Goal: Complete application form: Complete application form

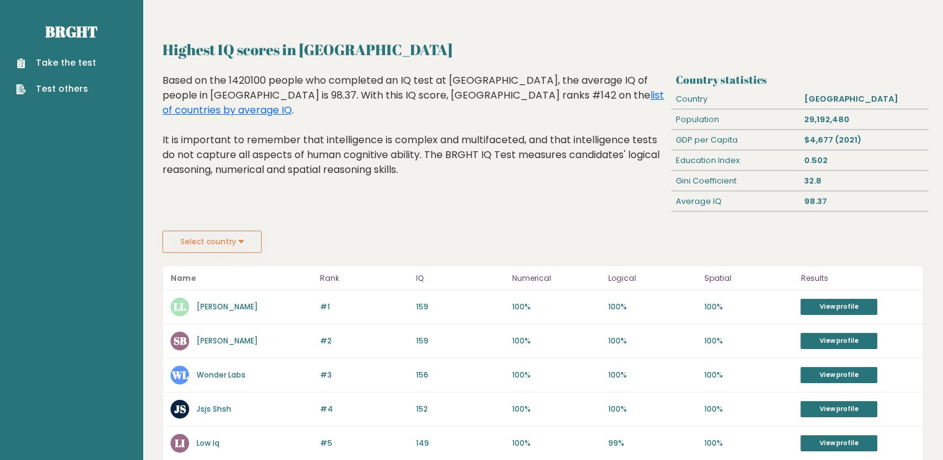
click at [63, 64] on link "Take the test" at bounding box center [56, 62] width 80 height 13
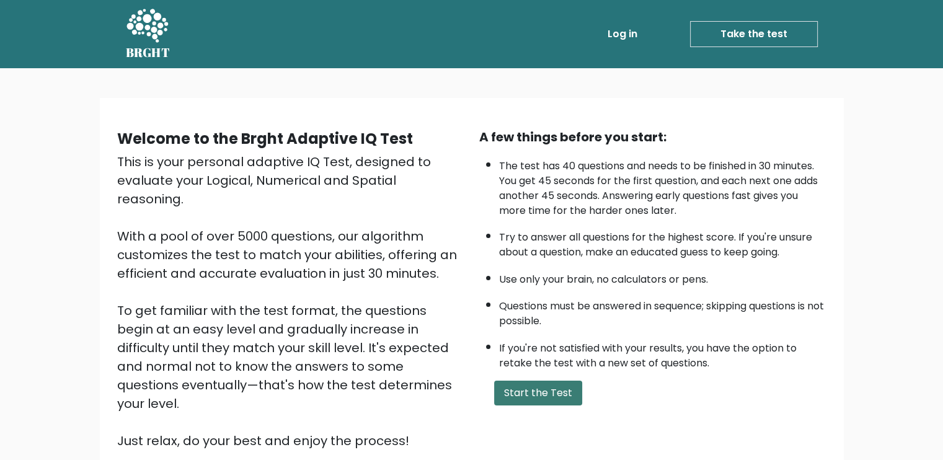
click at [535, 386] on button "Start the Test" at bounding box center [538, 393] width 88 height 25
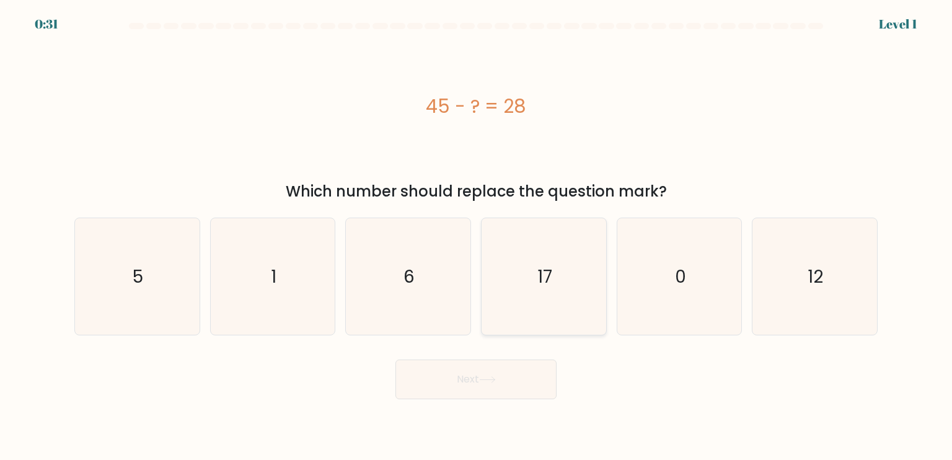
click at [524, 289] on icon "17" at bounding box center [543, 276] width 117 height 117
click at [477, 236] on input "d. 17" at bounding box center [476, 233] width 1 height 6
radio input "true"
click at [474, 374] on button "Next" at bounding box center [475, 380] width 161 height 40
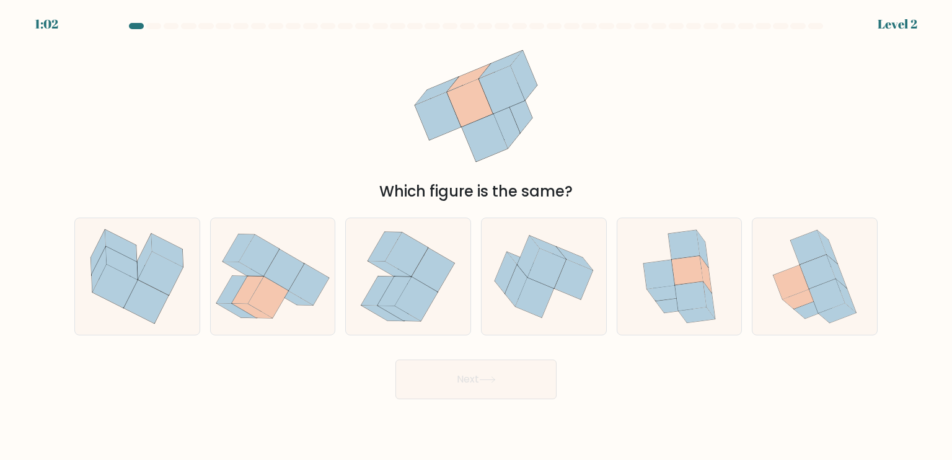
click at [607, 316] on div "d." at bounding box center [544, 277] width 136 height 118
click at [639, 311] on icon at bounding box center [680, 276] width 96 height 117
click at [477, 236] on input "e." at bounding box center [476, 233] width 1 height 6
radio input "true"
click at [506, 387] on button "Next" at bounding box center [475, 380] width 161 height 40
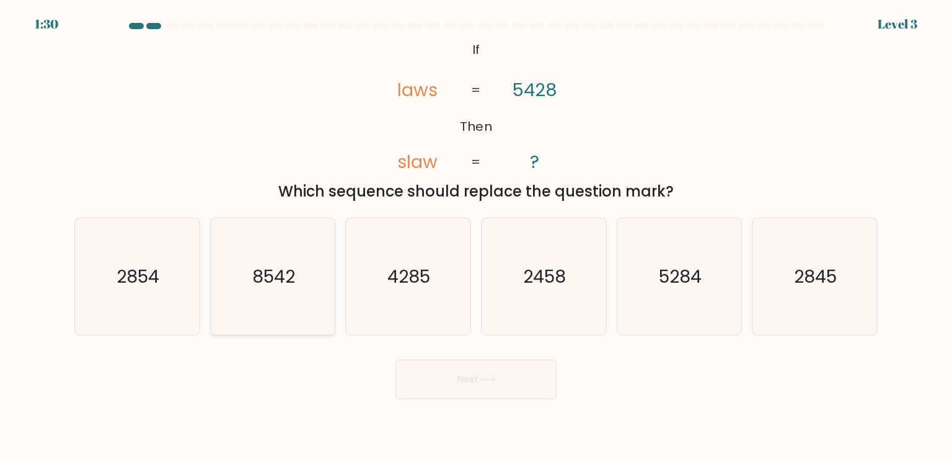
click at [303, 287] on icon "8542" at bounding box center [272, 276] width 117 height 117
click at [476, 236] on input "b. 8542" at bounding box center [476, 233] width 1 height 6
radio input "true"
click at [439, 373] on button "Next" at bounding box center [475, 380] width 161 height 40
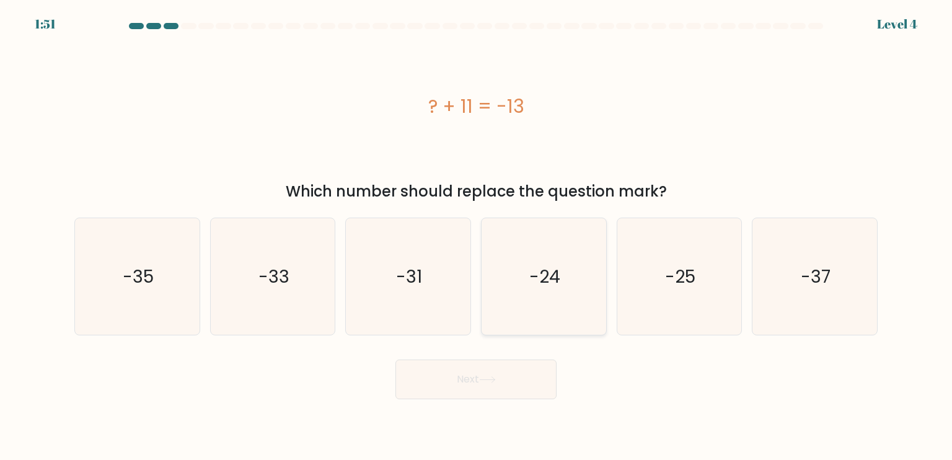
click at [578, 283] on icon "-24" at bounding box center [543, 276] width 117 height 117
click at [477, 236] on input "d. -24" at bounding box center [476, 233] width 1 height 6
radio input "true"
click at [505, 390] on button "Next" at bounding box center [475, 380] width 161 height 40
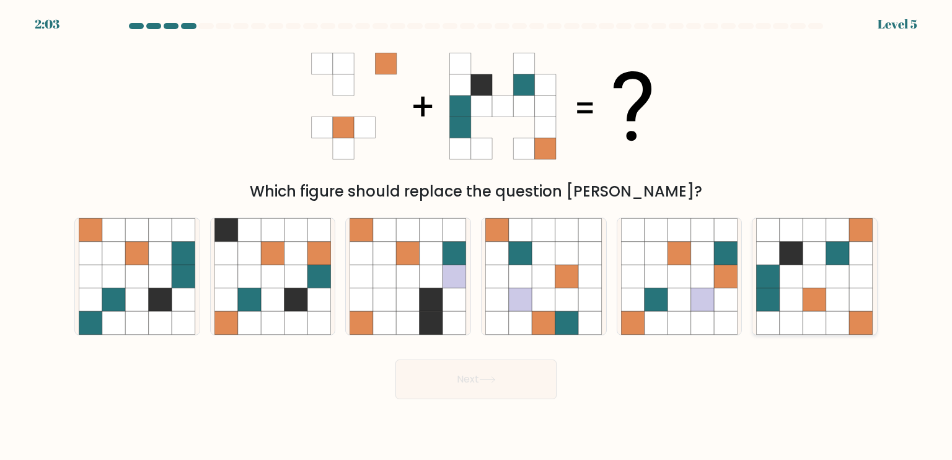
click at [780, 301] on icon at bounding box center [792, 300] width 24 height 24
click at [477, 236] on input "f." at bounding box center [476, 233] width 1 height 6
radio input "true"
click at [482, 376] on button "Next" at bounding box center [475, 380] width 161 height 40
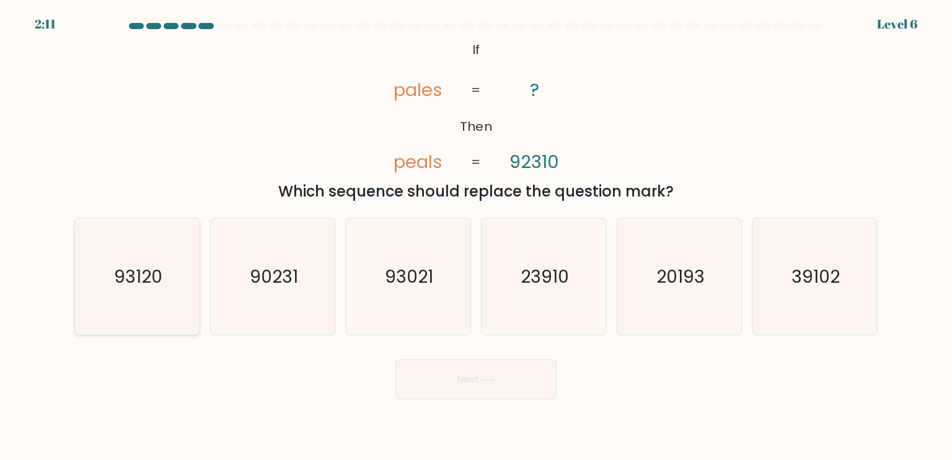
click at [179, 264] on icon "93120" at bounding box center [137, 276] width 117 height 117
click at [476, 236] on input "a. 93120" at bounding box center [476, 233] width 1 height 6
radio input "true"
click at [468, 364] on button "Next" at bounding box center [475, 380] width 161 height 40
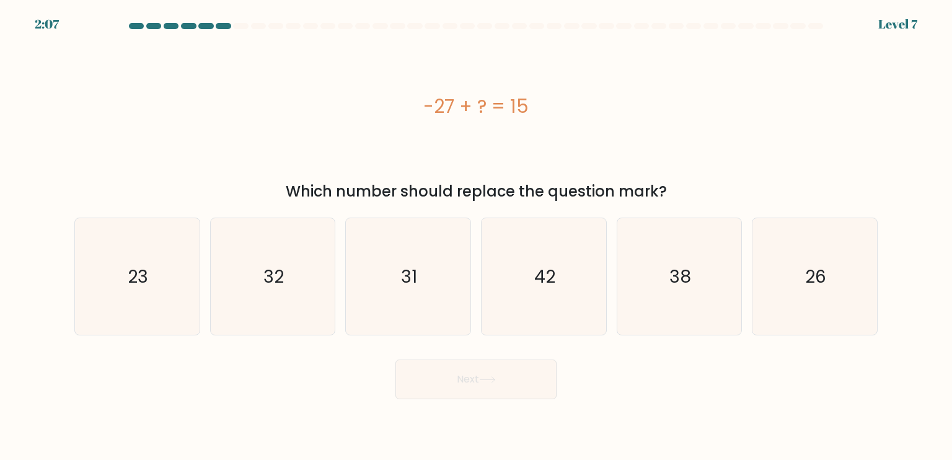
click at [462, 371] on button "Next" at bounding box center [475, 380] width 161 height 40
click at [568, 255] on icon "42" at bounding box center [543, 276] width 117 height 117
click at [477, 236] on input "d. 42" at bounding box center [476, 233] width 1 height 6
radio input "true"
click at [482, 376] on icon at bounding box center [487, 379] width 17 height 7
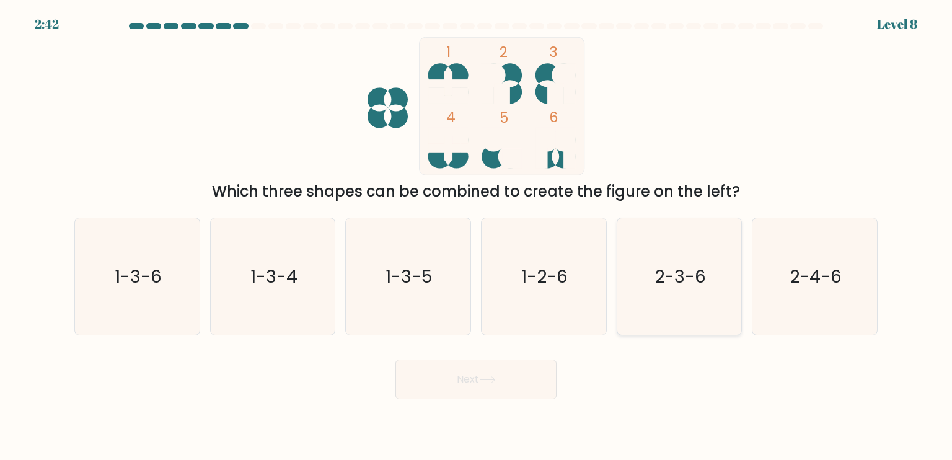
click at [668, 248] on icon "2-3-6" at bounding box center [679, 276] width 117 height 117
click at [477, 236] on input "e. 2-3-6" at bounding box center [476, 233] width 1 height 6
radio input "true"
click at [499, 381] on button "Next" at bounding box center [475, 380] width 161 height 40
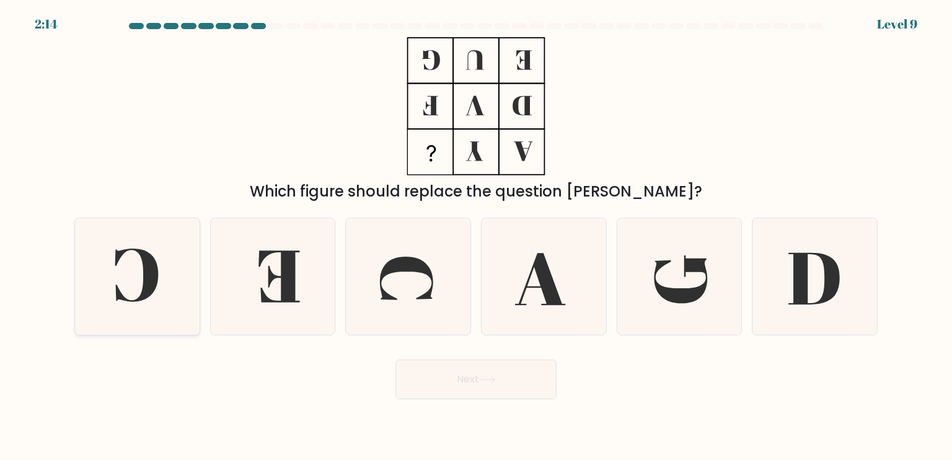
click at [152, 255] on icon at bounding box center [136, 275] width 43 height 53
click at [476, 236] on input "a." at bounding box center [476, 233] width 1 height 6
radio input "true"
click at [435, 374] on button "Next" at bounding box center [475, 380] width 161 height 40
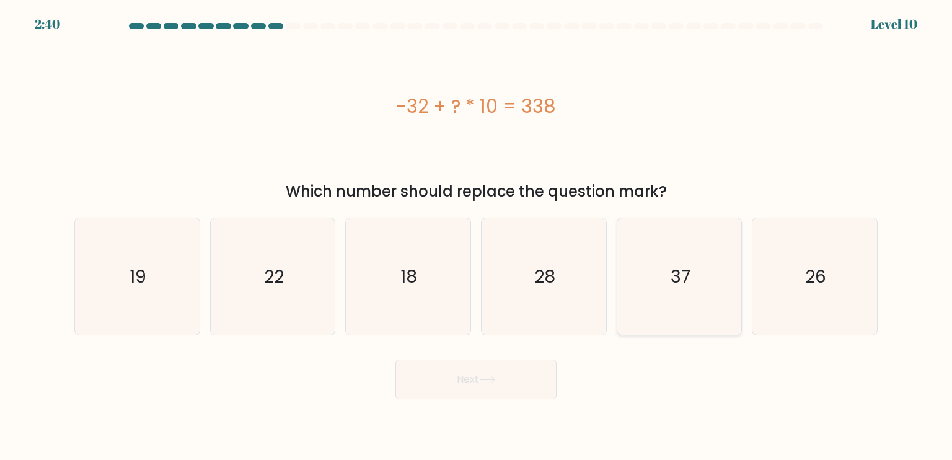
click at [651, 275] on icon "37" at bounding box center [679, 276] width 117 height 117
click at [477, 236] on input "e. 37" at bounding box center [476, 233] width 1 height 6
radio input "true"
click at [492, 372] on button "Next" at bounding box center [475, 380] width 161 height 40
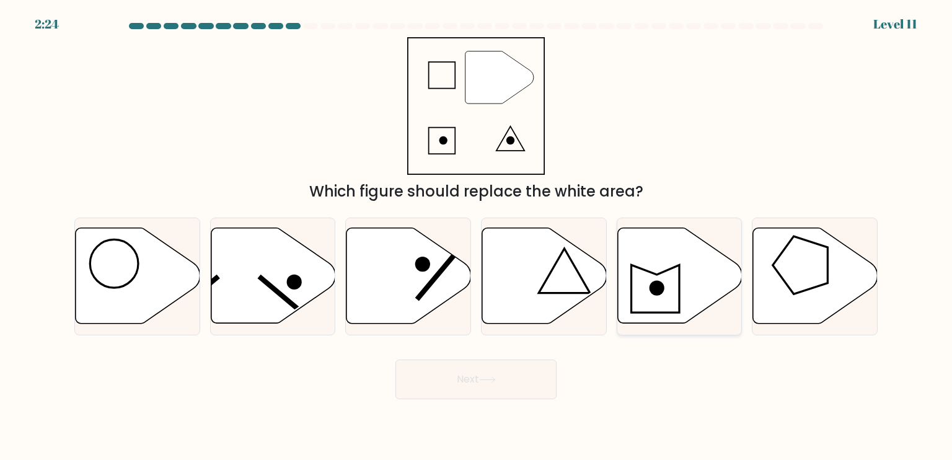
click at [662, 309] on icon at bounding box center [679, 275] width 125 height 95
click at [477, 236] on input "e." at bounding box center [476, 233] width 1 height 6
radio input "true"
click at [636, 314] on icon at bounding box center [679, 276] width 123 height 94
click at [477, 236] on input "e." at bounding box center [476, 233] width 1 height 6
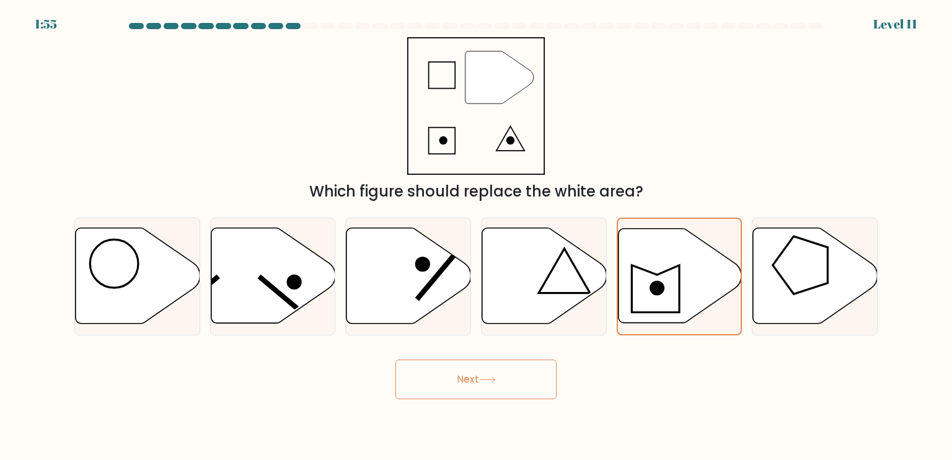
click at [494, 381] on icon at bounding box center [487, 379] width 17 height 7
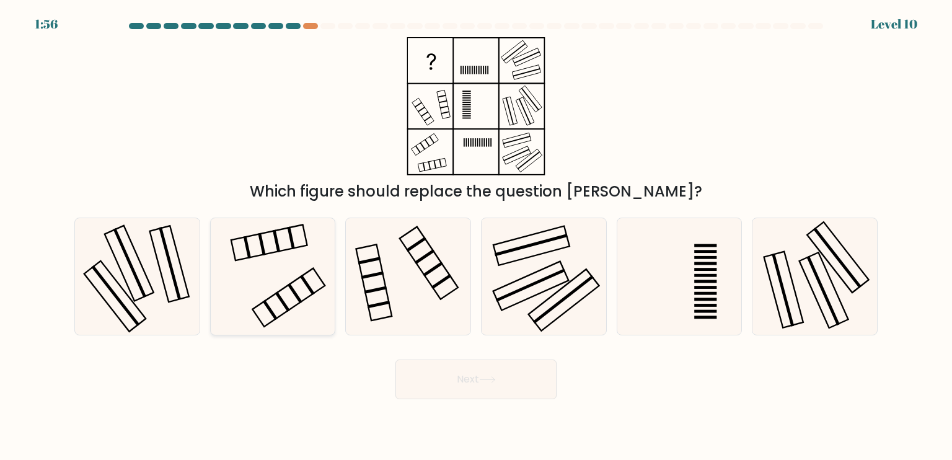
click at [289, 250] on icon at bounding box center [272, 276] width 117 height 117
click at [476, 236] on input "b." at bounding box center [476, 233] width 1 height 6
radio input "true"
click at [519, 374] on button "Next" at bounding box center [475, 380] width 161 height 40
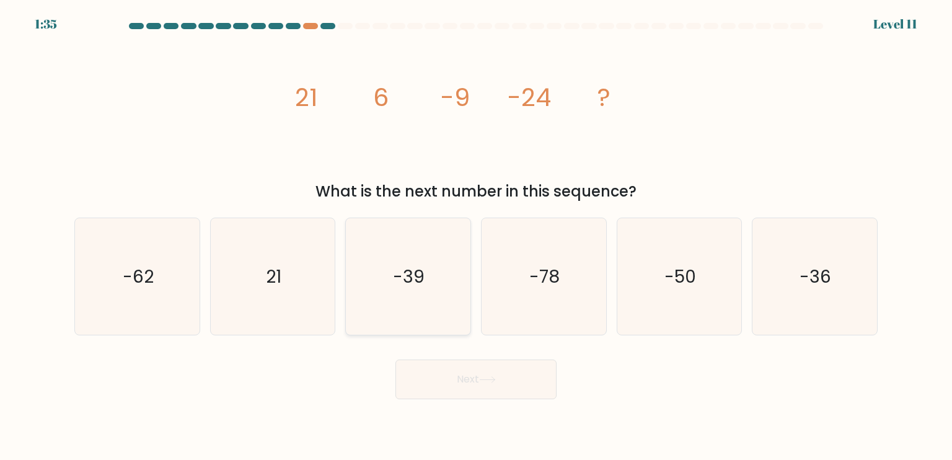
click at [422, 268] on text "-39" at bounding box center [410, 275] width 32 height 25
click at [476, 236] on input "c. -39" at bounding box center [476, 233] width 1 height 6
radio input "true"
click at [434, 367] on button "Next" at bounding box center [475, 380] width 161 height 40
click at [434, 380] on button "Next" at bounding box center [475, 380] width 161 height 40
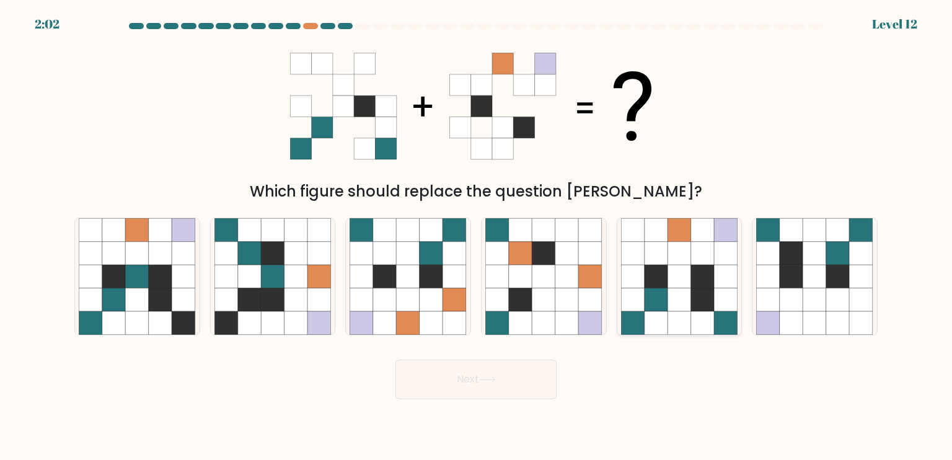
click at [647, 309] on icon at bounding box center [657, 300] width 24 height 24
click at [477, 236] on input "e." at bounding box center [476, 233] width 1 height 6
radio input "true"
click at [469, 373] on button "Next" at bounding box center [475, 380] width 161 height 40
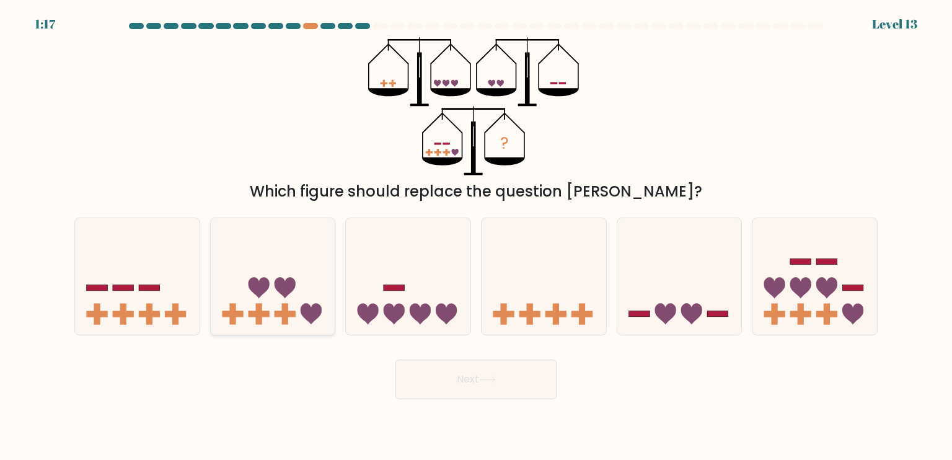
click at [328, 292] on icon at bounding box center [273, 276] width 125 height 103
click at [476, 236] on input "b." at bounding box center [476, 233] width 1 height 6
radio input "true"
click at [481, 378] on button "Next" at bounding box center [475, 380] width 161 height 40
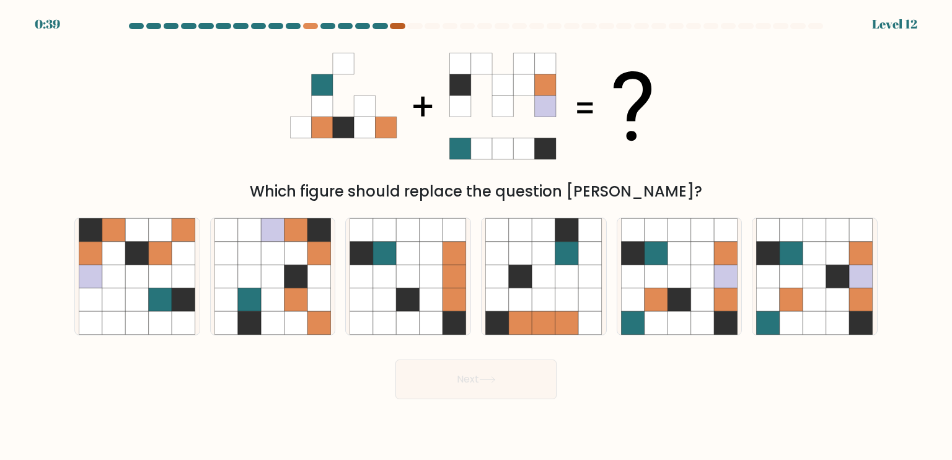
click at [394, 25] on div at bounding box center [397, 26] width 15 height 6
click at [309, 25] on div at bounding box center [310, 26] width 15 height 6
click at [573, 292] on icon at bounding box center [567, 300] width 24 height 24
click at [477, 236] on input "d." at bounding box center [476, 233] width 1 height 6
radio input "true"
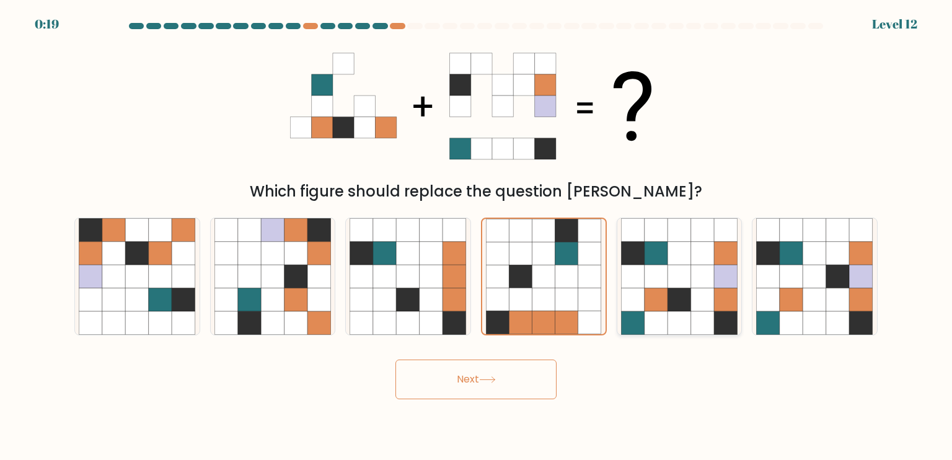
click at [727, 306] on icon at bounding box center [726, 300] width 24 height 24
click at [477, 236] on input "e." at bounding box center [476, 233] width 1 height 6
radio input "true"
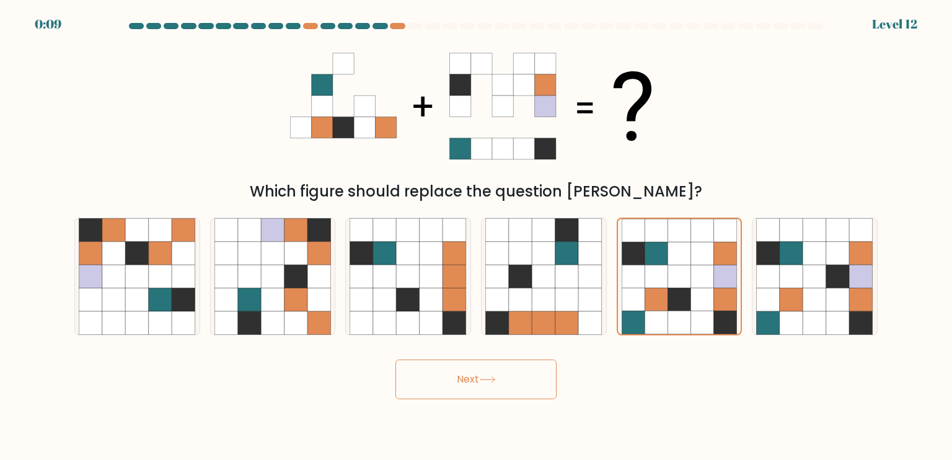
click at [518, 386] on button "Next" at bounding box center [475, 380] width 161 height 40
